Goal: Task Accomplishment & Management: Complete application form

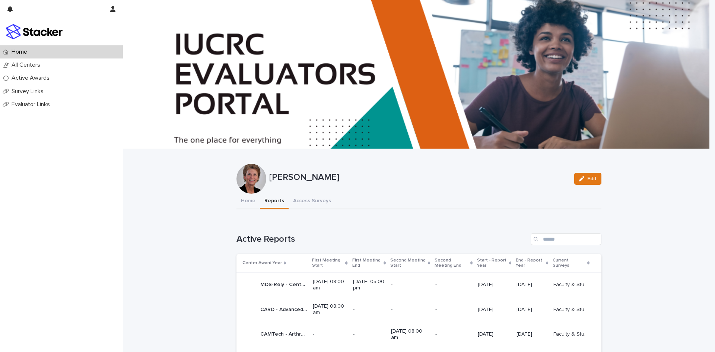
click at [278, 202] on button "Reports" at bounding box center [274, 202] width 29 height 16
click at [273, 285] on p "MDS-Rely - Center for Materials Data Science for Reliability and Degradation - …" at bounding box center [284, 284] width 48 height 8
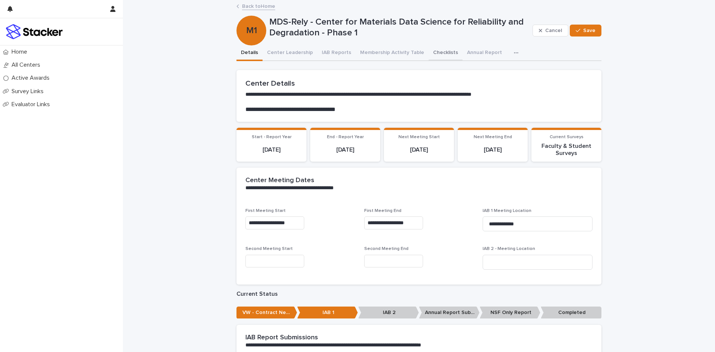
click at [429, 53] on button "Checklists" at bounding box center [446, 53] width 34 height 16
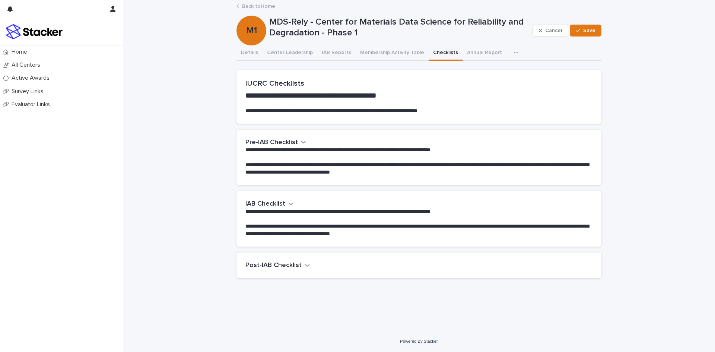
click at [281, 144] on h2 "Pre-IAB Checklist" at bounding box center [272, 143] width 53 height 8
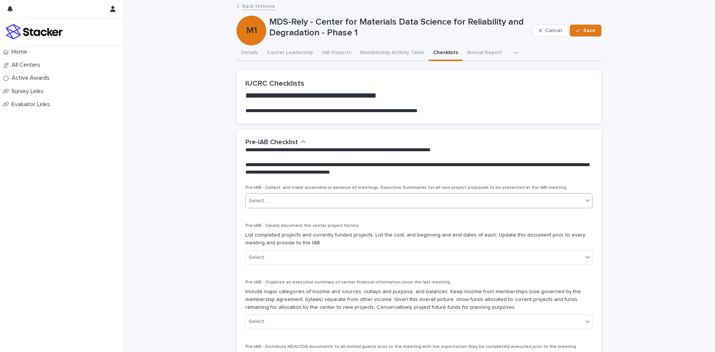
click at [306, 202] on div "Select..." at bounding box center [414, 201] width 337 height 12
click at [586, 200] on icon at bounding box center [588, 200] width 4 height 3
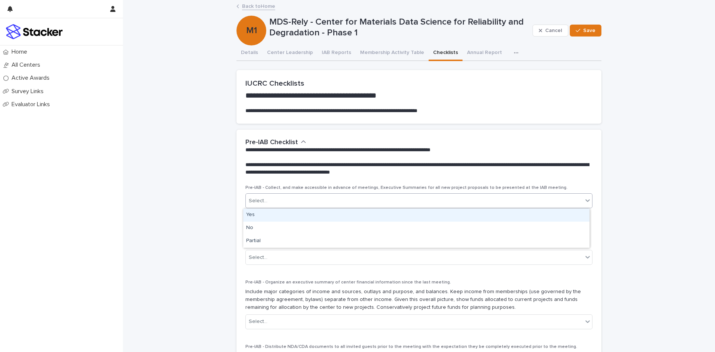
click at [574, 216] on div "Yes" at bounding box center [416, 215] width 346 height 13
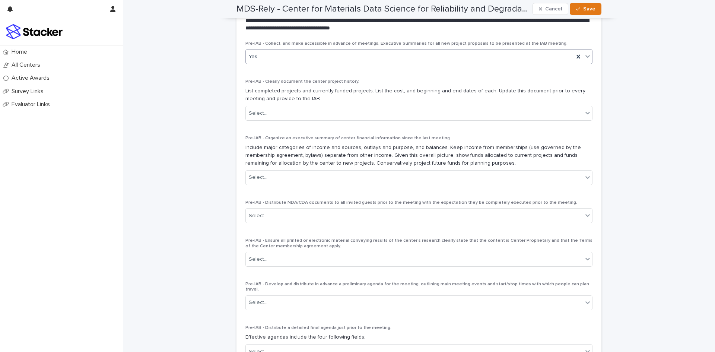
scroll to position [147, 0]
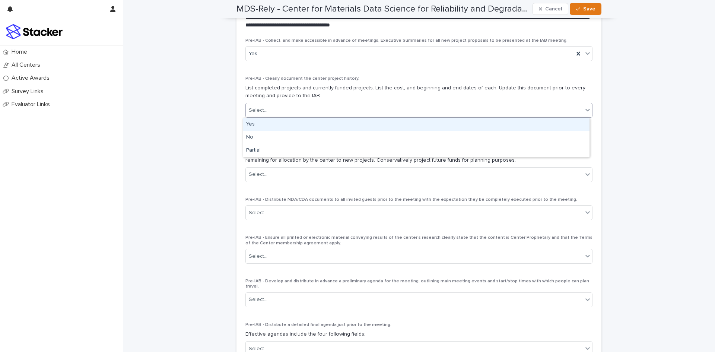
click at [586, 112] on icon at bounding box center [587, 109] width 7 height 7
click at [251, 124] on div "Yes" at bounding box center [416, 124] width 346 height 13
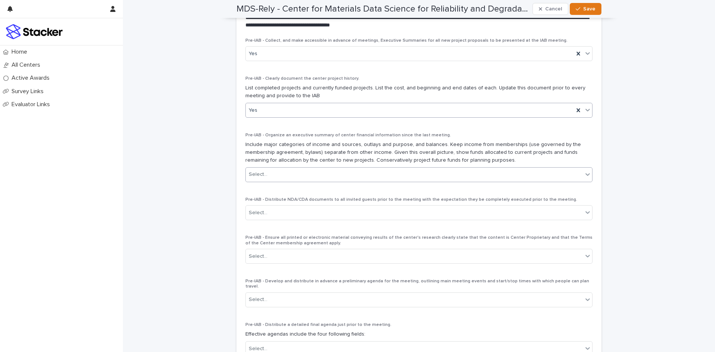
click at [585, 176] on icon at bounding box center [587, 174] width 7 height 7
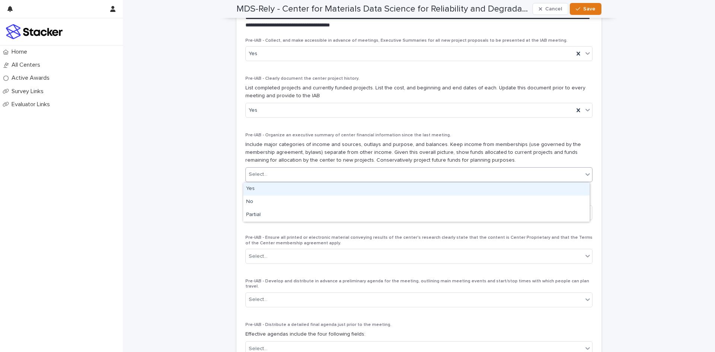
click at [572, 191] on div "Yes" at bounding box center [416, 189] width 346 height 13
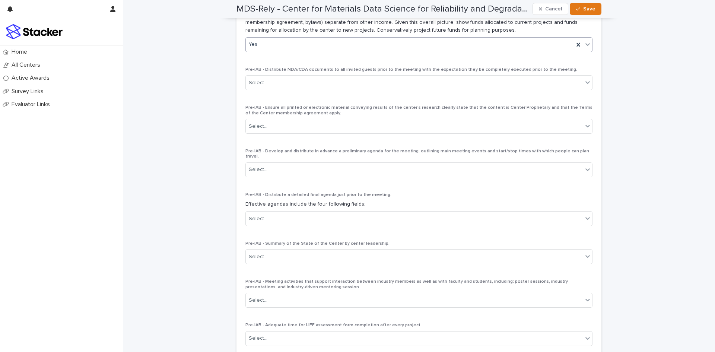
scroll to position [284, 0]
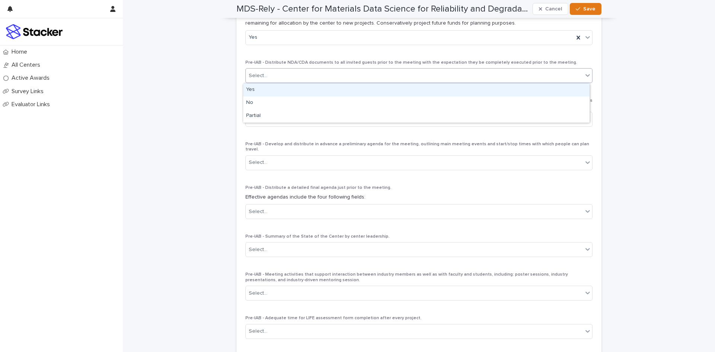
click at [584, 78] on icon at bounding box center [587, 75] width 7 height 7
click at [575, 89] on div "Yes" at bounding box center [416, 89] width 346 height 13
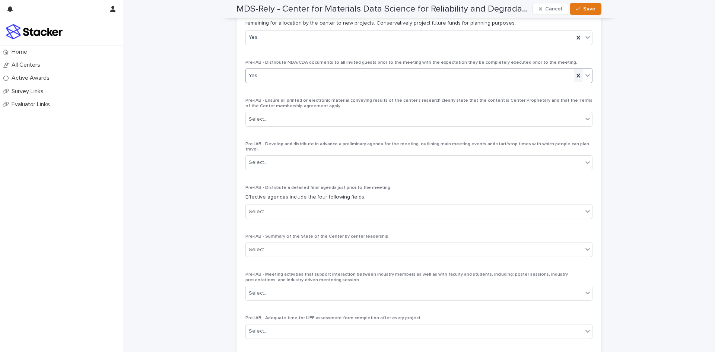
click at [578, 76] on icon at bounding box center [578, 75] width 7 height 7
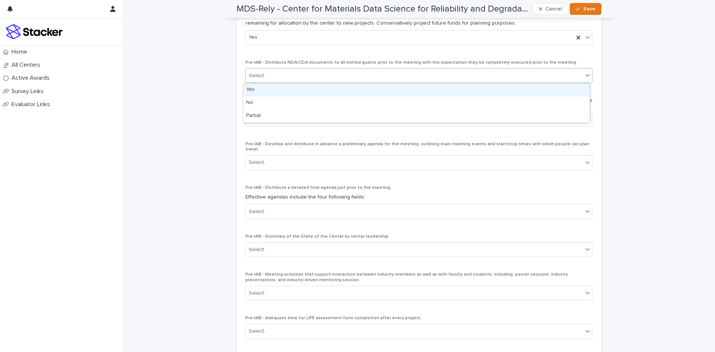
click at [584, 75] on icon at bounding box center [587, 75] width 7 height 7
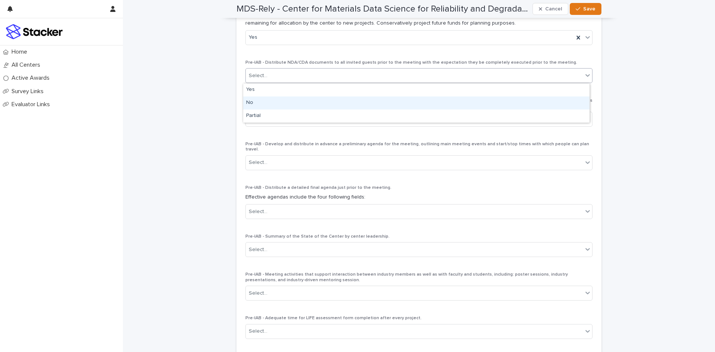
click at [449, 107] on div "No" at bounding box center [416, 102] width 346 height 13
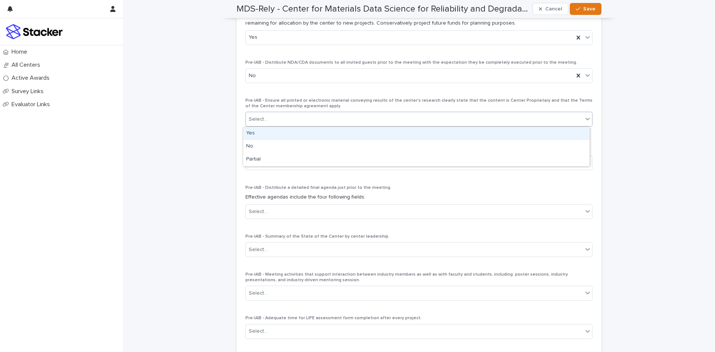
click at [586, 119] on icon at bounding box center [588, 119] width 4 height 3
click at [555, 137] on div "Yes" at bounding box center [416, 133] width 346 height 13
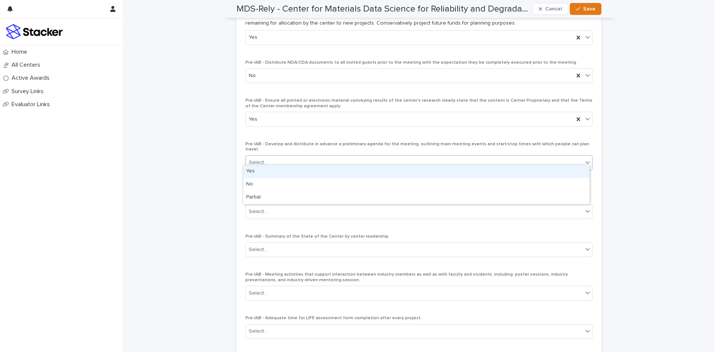
click at [586, 161] on icon at bounding box center [588, 162] width 4 height 3
click at [573, 173] on div "Yes" at bounding box center [416, 171] width 346 height 13
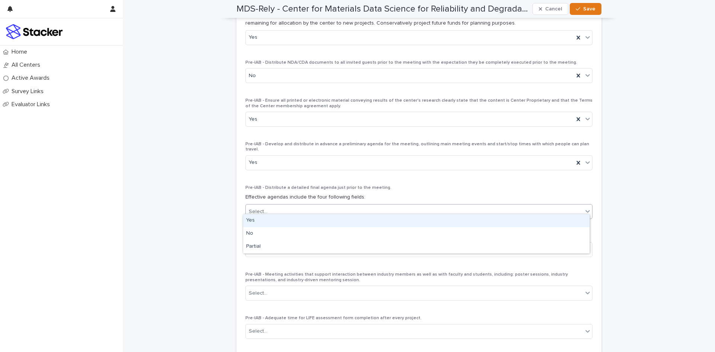
click at [584, 209] on icon at bounding box center [587, 211] width 7 height 7
click at [576, 223] on div "Yes" at bounding box center [416, 220] width 346 height 13
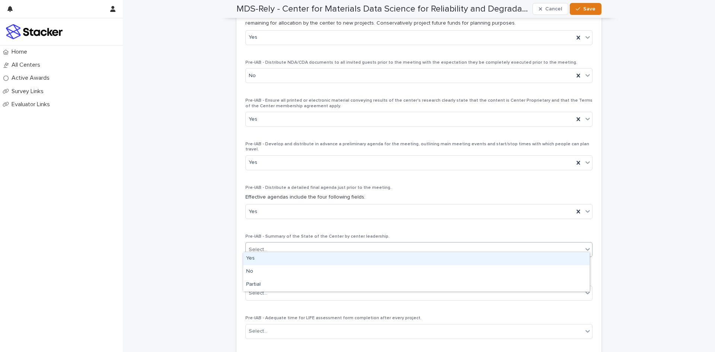
click at [584, 246] on icon at bounding box center [587, 249] width 7 height 7
click at [570, 259] on div "Yes" at bounding box center [416, 258] width 346 height 13
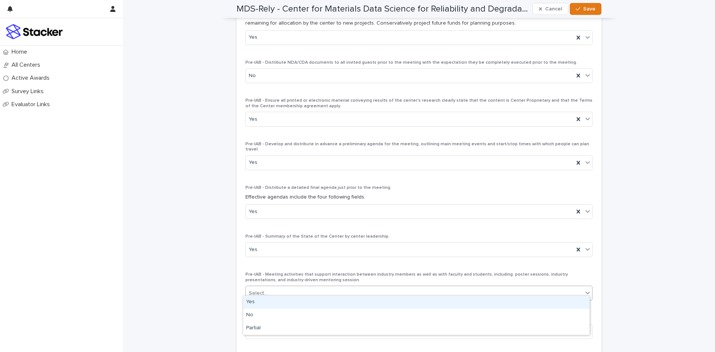
click at [584, 291] on icon at bounding box center [587, 292] width 7 height 7
click at [579, 301] on div "Yes" at bounding box center [416, 302] width 346 height 13
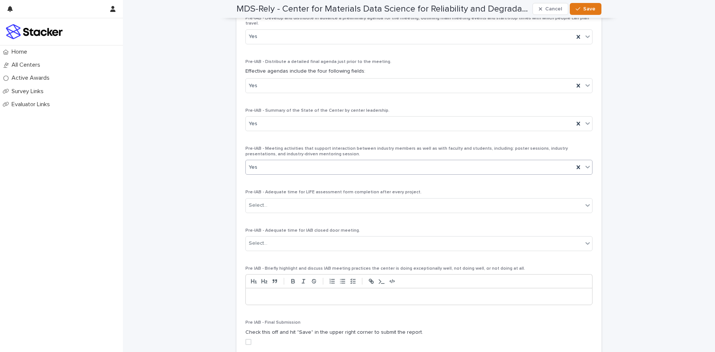
scroll to position [447, 0]
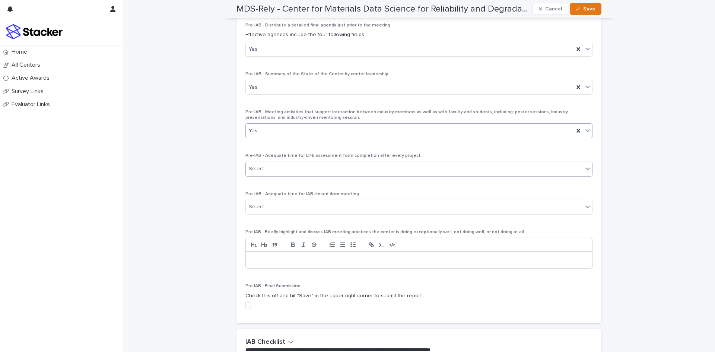
click at [552, 164] on div "Select..." at bounding box center [414, 169] width 337 height 12
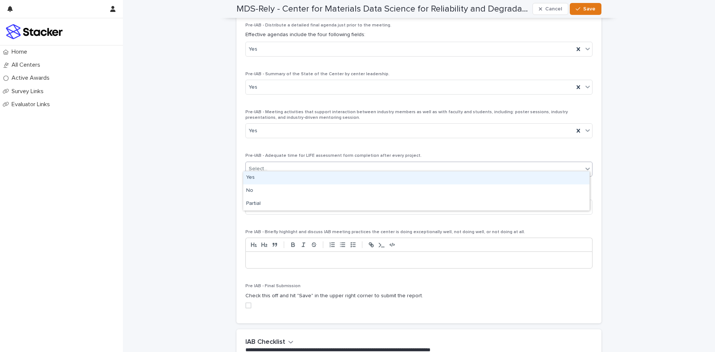
click at [544, 179] on div "Yes" at bounding box center [416, 177] width 346 height 13
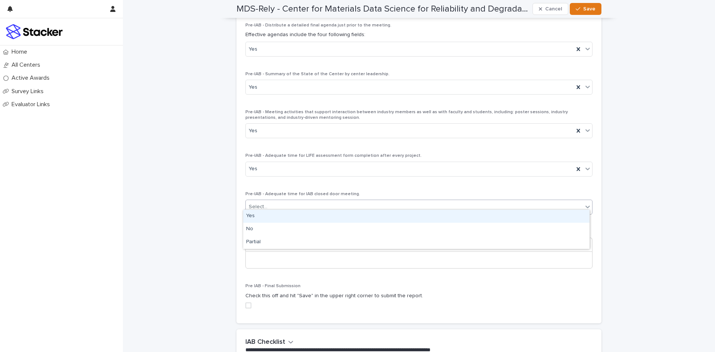
click at [466, 203] on div "Select..." at bounding box center [414, 207] width 337 height 12
click at [454, 215] on div "Yes" at bounding box center [416, 216] width 346 height 13
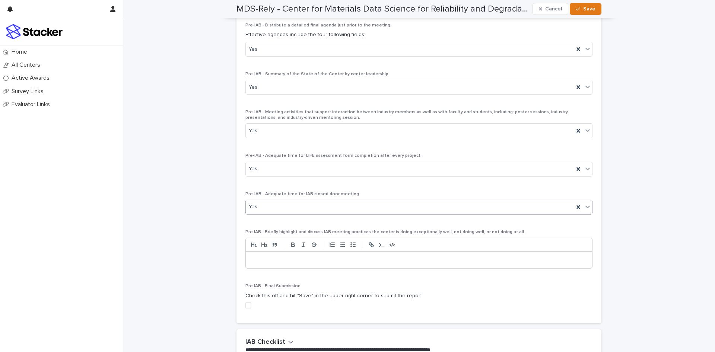
click at [382, 256] on p at bounding box center [418, 259] width 335 height 7
click at [534, 256] on p "**********" at bounding box center [418, 259] width 335 height 7
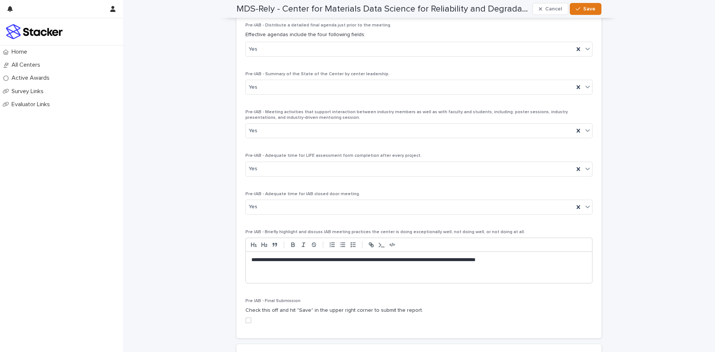
scroll to position [0, 0]
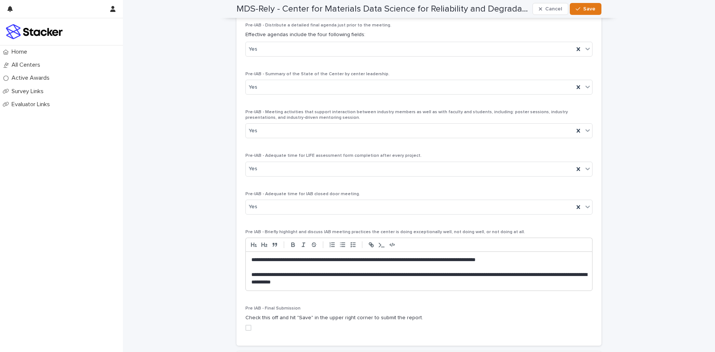
click at [251, 271] on p "**********" at bounding box center [418, 278] width 335 height 15
click at [284, 257] on p "**********" at bounding box center [418, 259] width 335 height 7
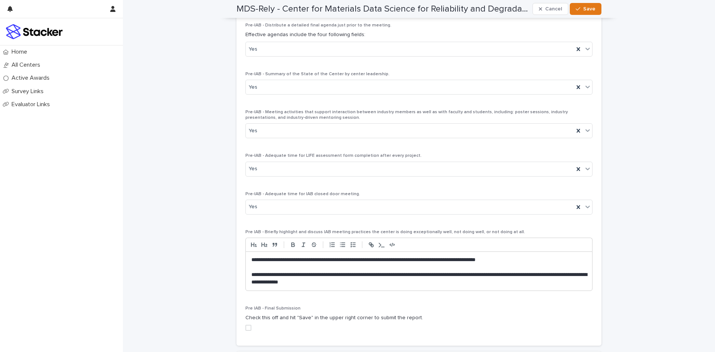
click at [565, 256] on p "**********" at bounding box center [418, 259] width 335 height 7
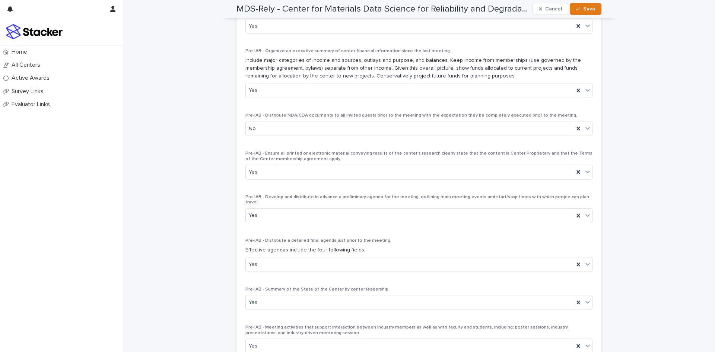
scroll to position [191, 0]
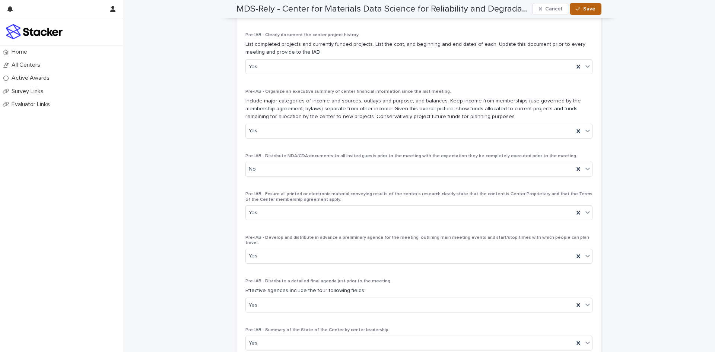
click at [585, 12] on button "Save" at bounding box center [586, 9] width 32 height 12
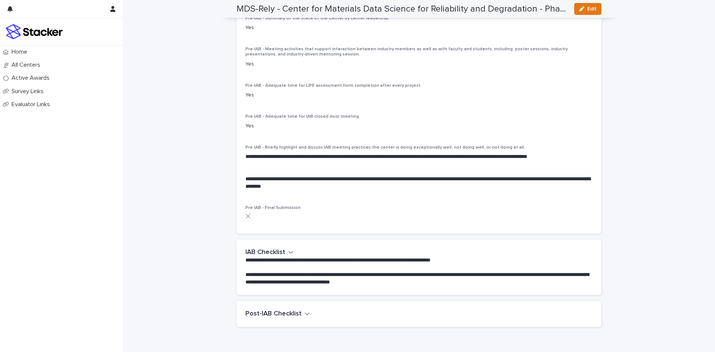
scroll to position [431, 0]
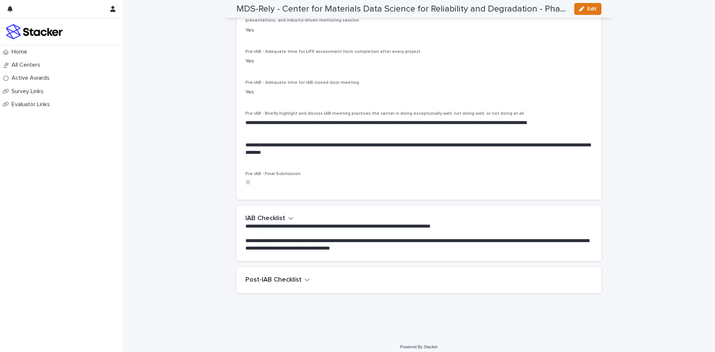
click at [288, 215] on icon "button" at bounding box center [290, 218] width 5 height 7
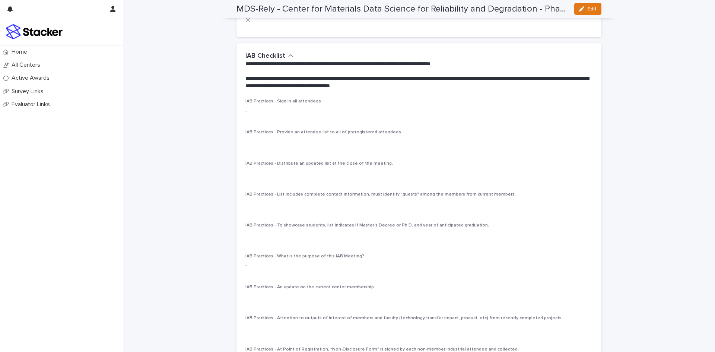
scroll to position [599, 0]
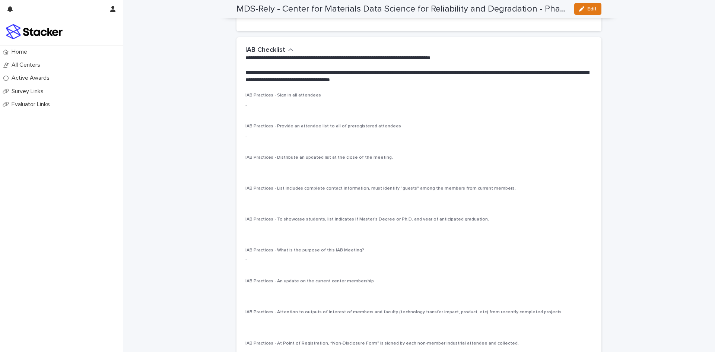
click at [281, 93] on p "IAB Practices - Sign in all attendees" at bounding box center [419, 95] width 347 height 5
click at [303, 93] on span "IAB Practices - Sign in all attendees" at bounding box center [284, 95] width 76 height 4
click at [588, 10] on span "Edit" at bounding box center [592, 8] width 9 height 5
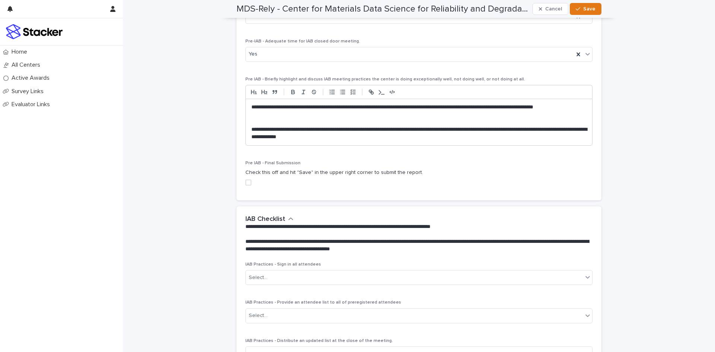
scroll to position [800, 0]
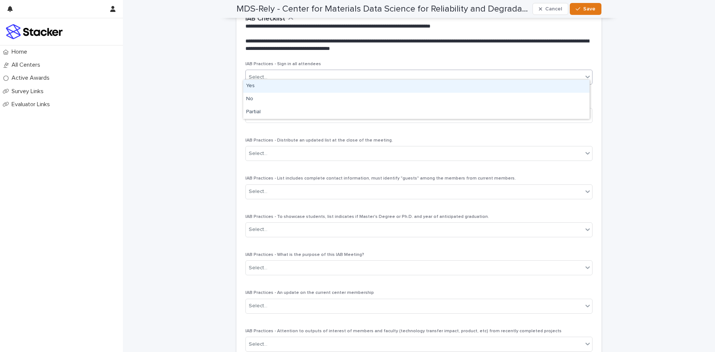
click at [584, 75] on icon at bounding box center [587, 76] width 7 height 7
click at [573, 86] on div "Yes" at bounding box center [416, 86] width 346 height 13
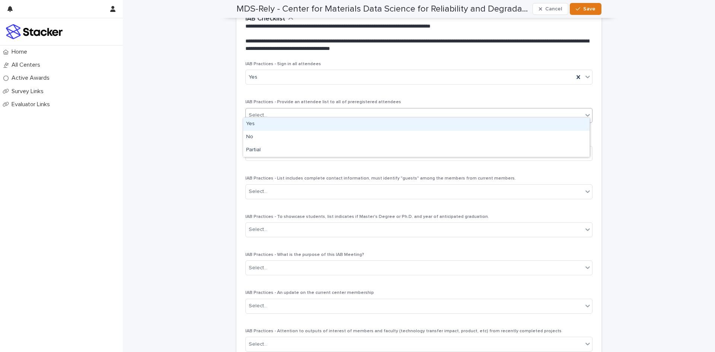
click at [587, 111] on icon at bounding box center [587, 114] width 7 height 7
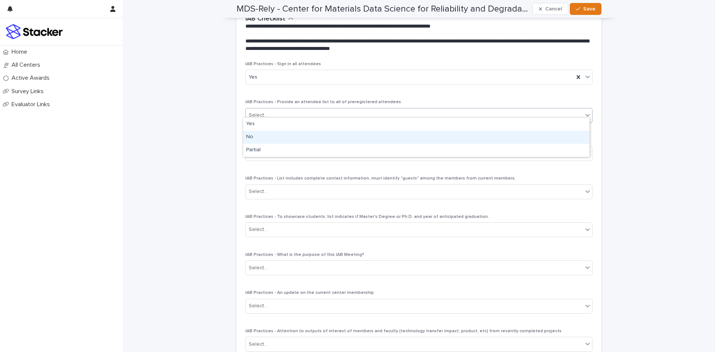
click at [575, 131] on div "No" at bounding box center [416, 137] width 346 height 13
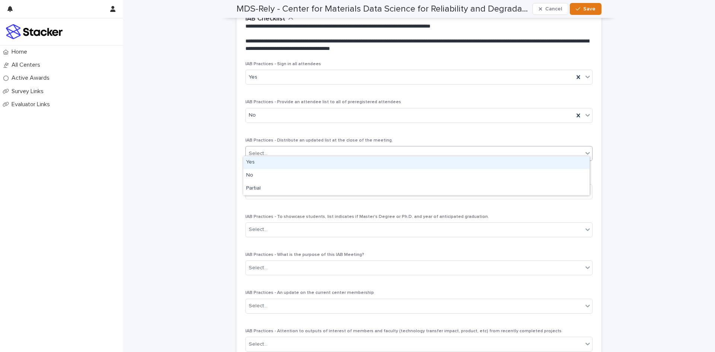
click at [578, 150] on div "Select..." at bounding box center [414, 154] width 337 height 12
click at [574, 161] on div "Yes" at bounding box center [416, 162] width 346 height 13
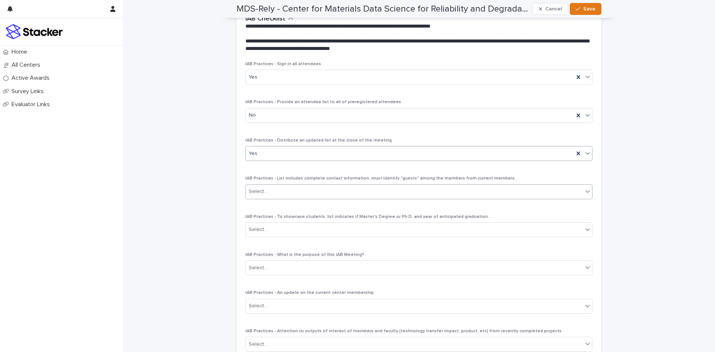
click at [576, 186] on div "Select..." at bounding box center [414, 192] width 337 height 12
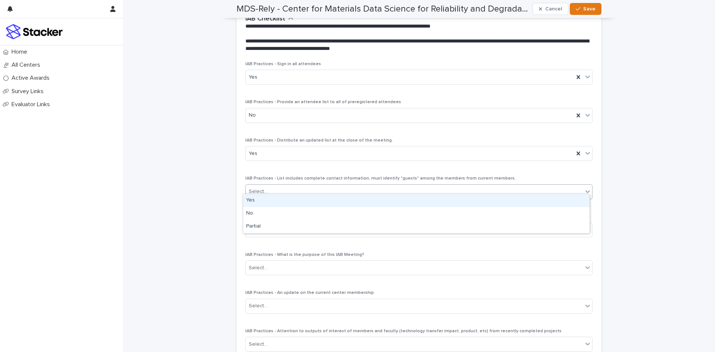
click at [574, 203] on div "Yes" at bounding box center [416, 200] width 346 height 13
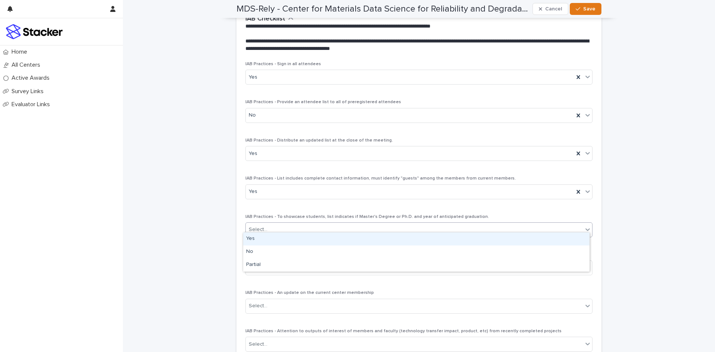
click at [574, 224] on div "Select..." at bounding box center [414, 230] width 337 height 12
click at [568, 237] on div "Yes" at bounding box center [416, 238] width 346 height 13
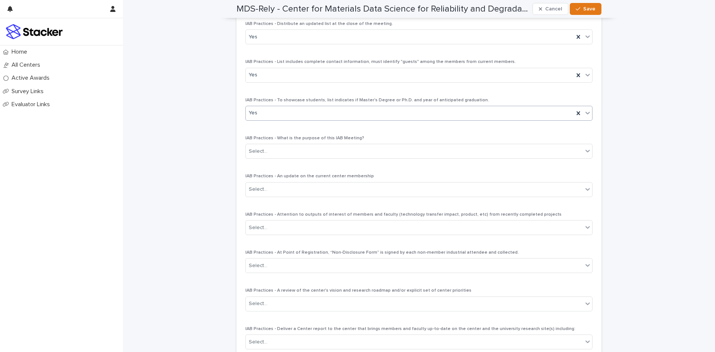
scroll to position [926, 0]
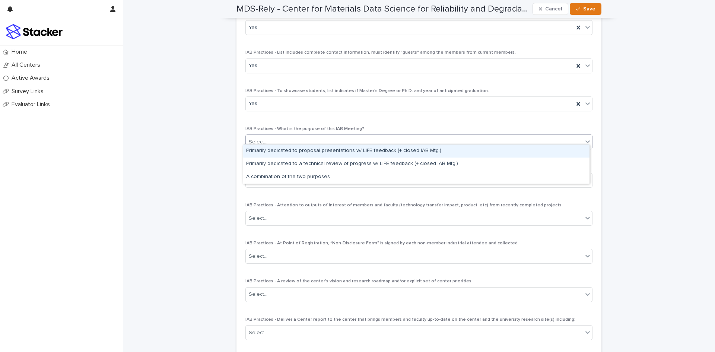
click at [578, 139] on div "Select..." at bounding box center [414, 142] width 337 height 12
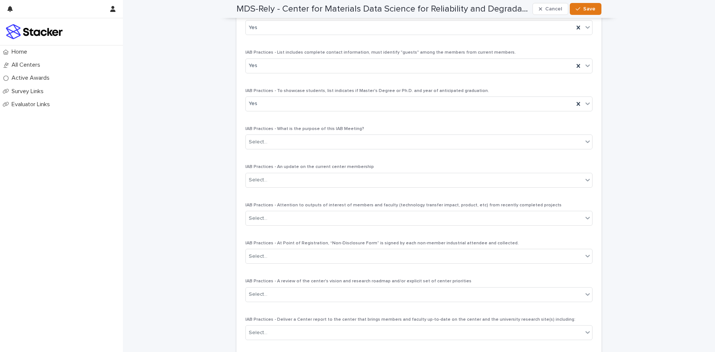
click at [631, 153] on div "**********" at bounding box center [419, 126] width 592 height 2103
click at [587, 8] on span "Save" at bounding box center [589, 8] width 12 height 5
